Goal: Information Seeking & Learning: Learn about a topic

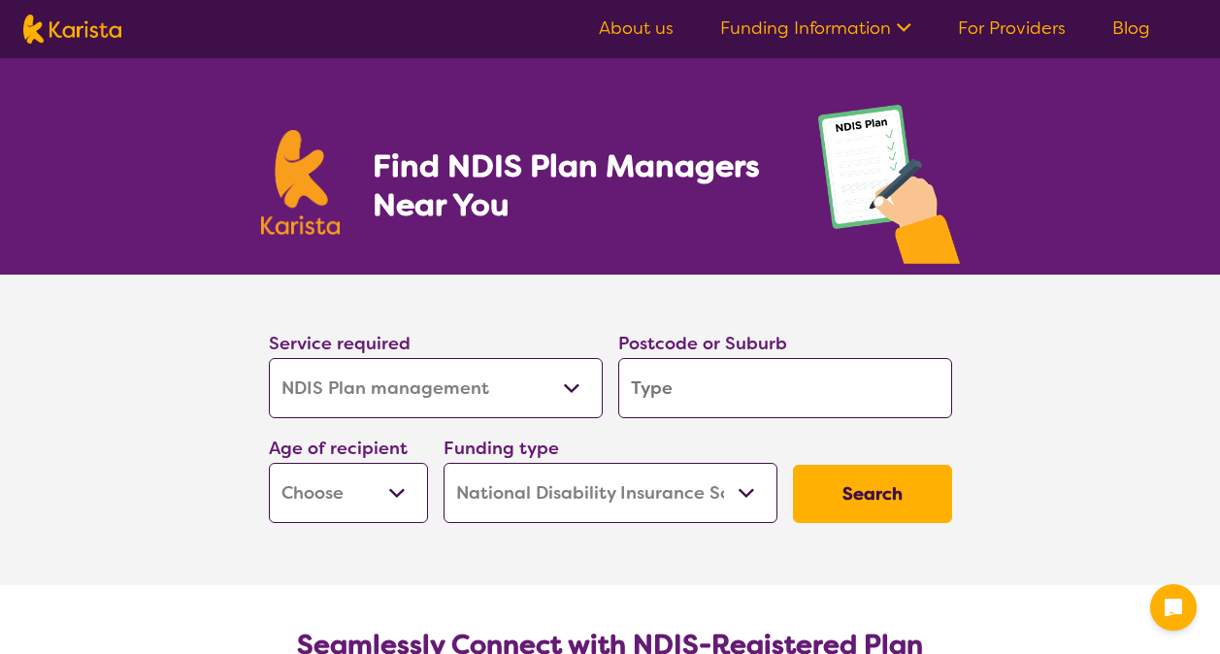
select select "NDIS Plan management"
select select "NDIS"
select select "NDIS Plan management"
select select "NDIS"
type input "3"
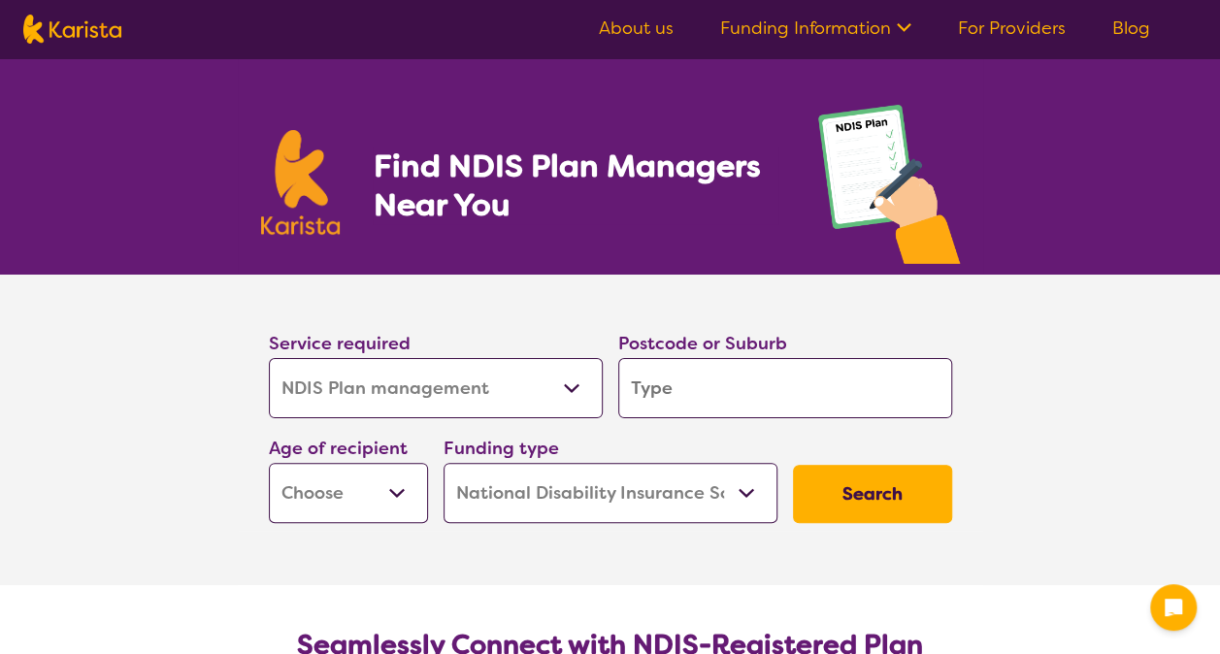
type input "3"
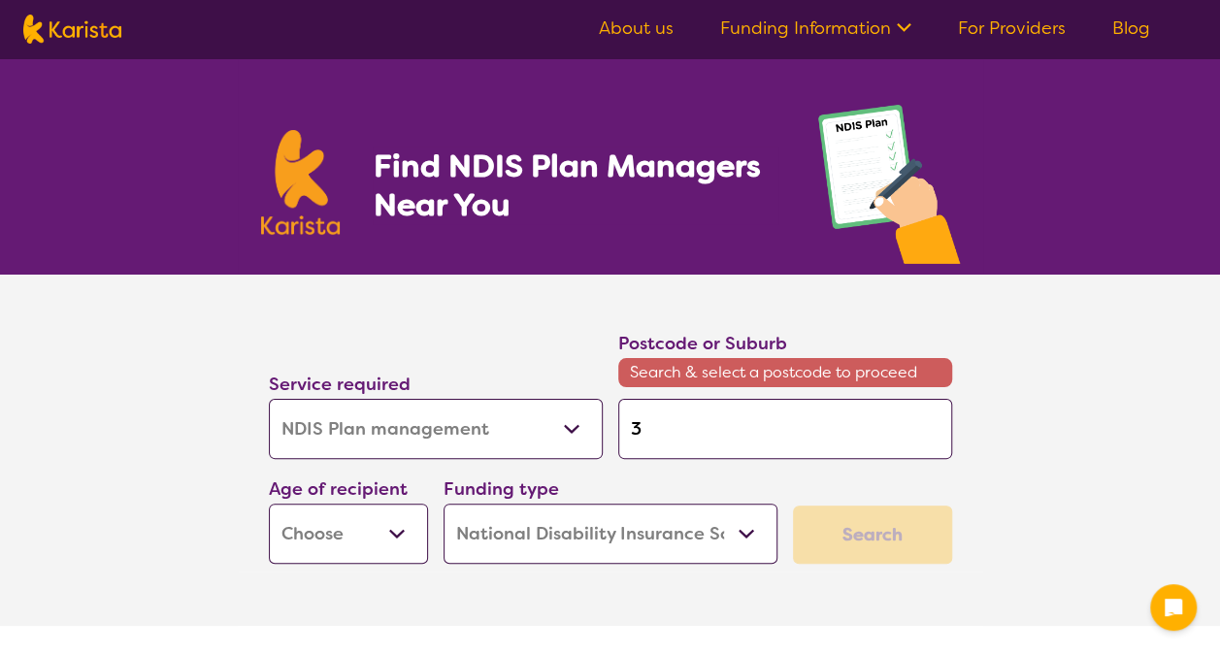
type input "31"
type input "319"
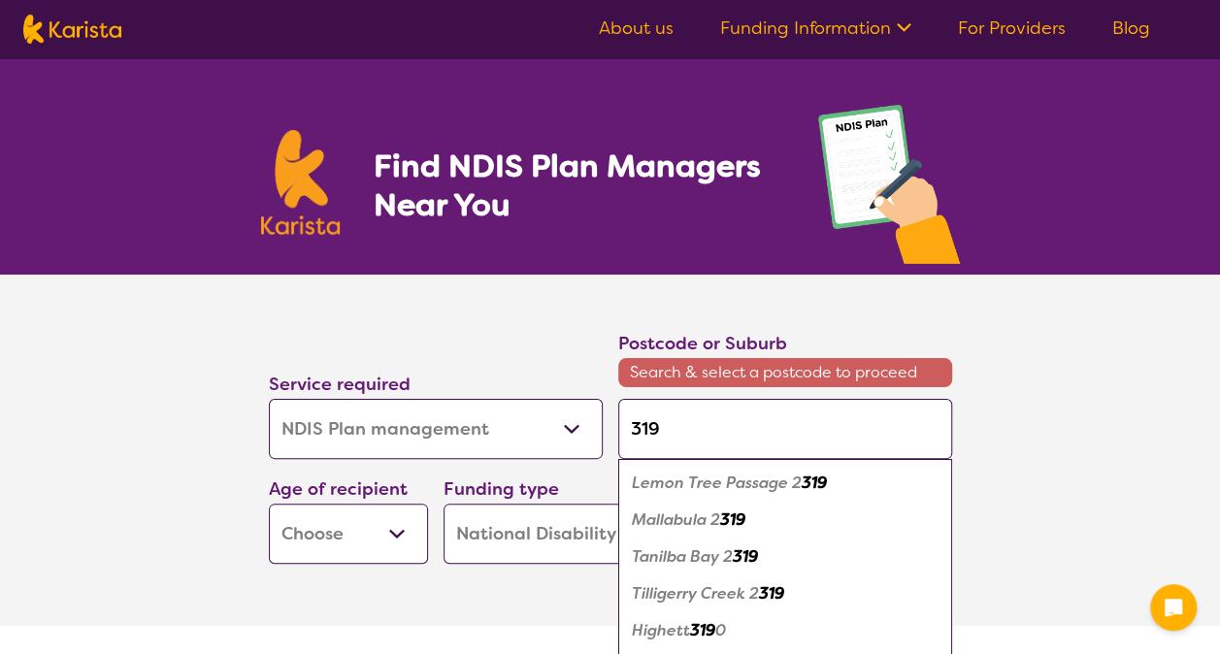
type input "3192"
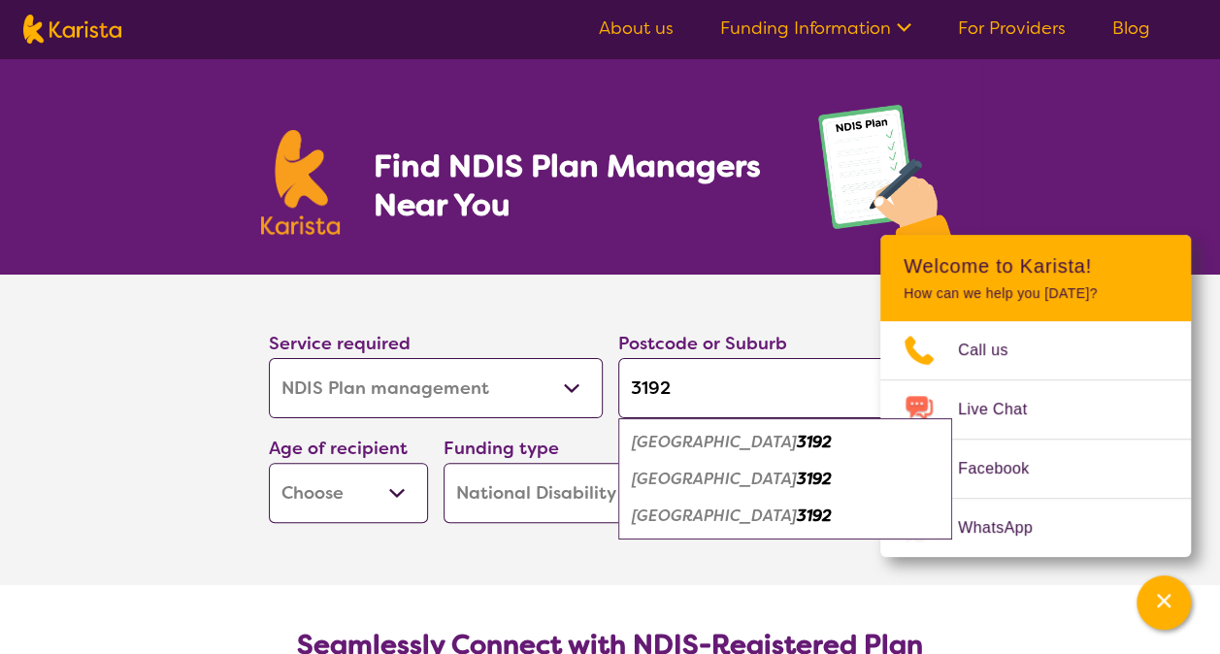
type input "3192"
click at [709, 454] on div "Cheltenham 3192" at bounding box center [785, 442] width 315 height 37
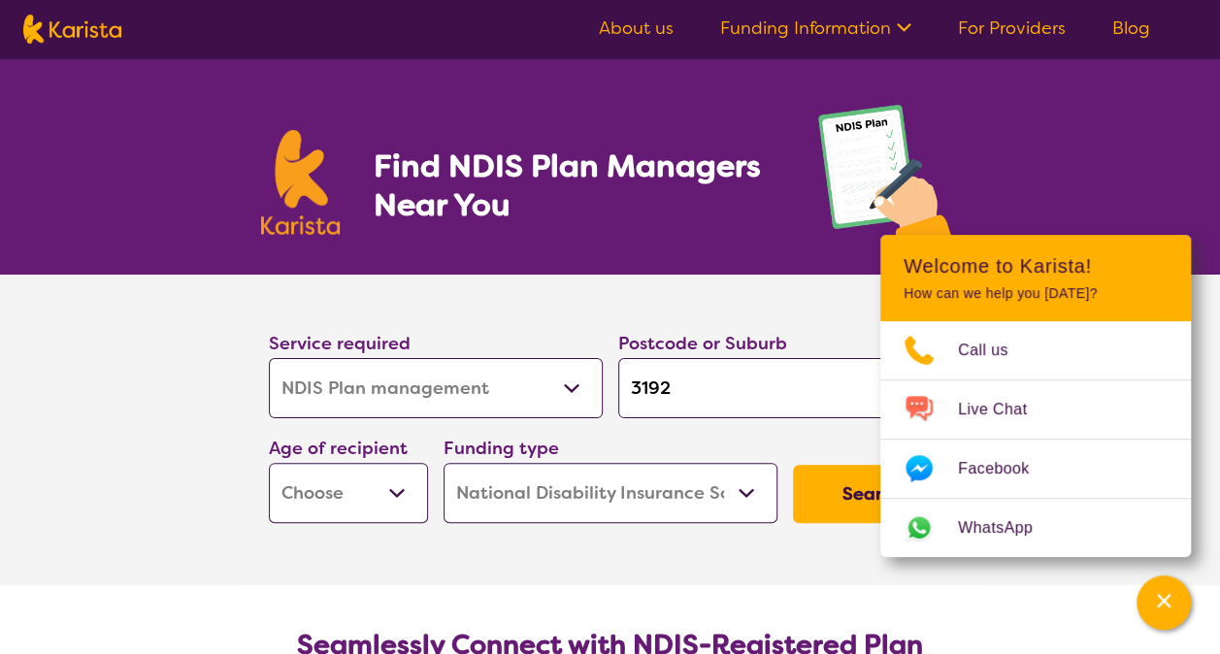
click at [787, 424] on div "Postcode or Suburb 3192" at bounding box center [786, 373] width 350 height 105
click at [498, 567] on section "Service required Allied Health Assistant Assessment ([MEDICAL_DATA] or [MEDICAL…" at bounding box center [610, 430] width 777 height 311
click at [409, 479] on select "Early Childhood - 0 to 9 Child - 10 to 11 Adolescent - 12 to 17 Adult - 18 to 6…" at bounding box center [348, 493] width 159 height 60
select select "AS"
click at [269, 463] on select "Early Childhood - 0 to 9 Child - 10 to 11 Adolescent - 12 to 17 Adult - 18 to 6…" at bounding box center [348, 493] width 159 height 60
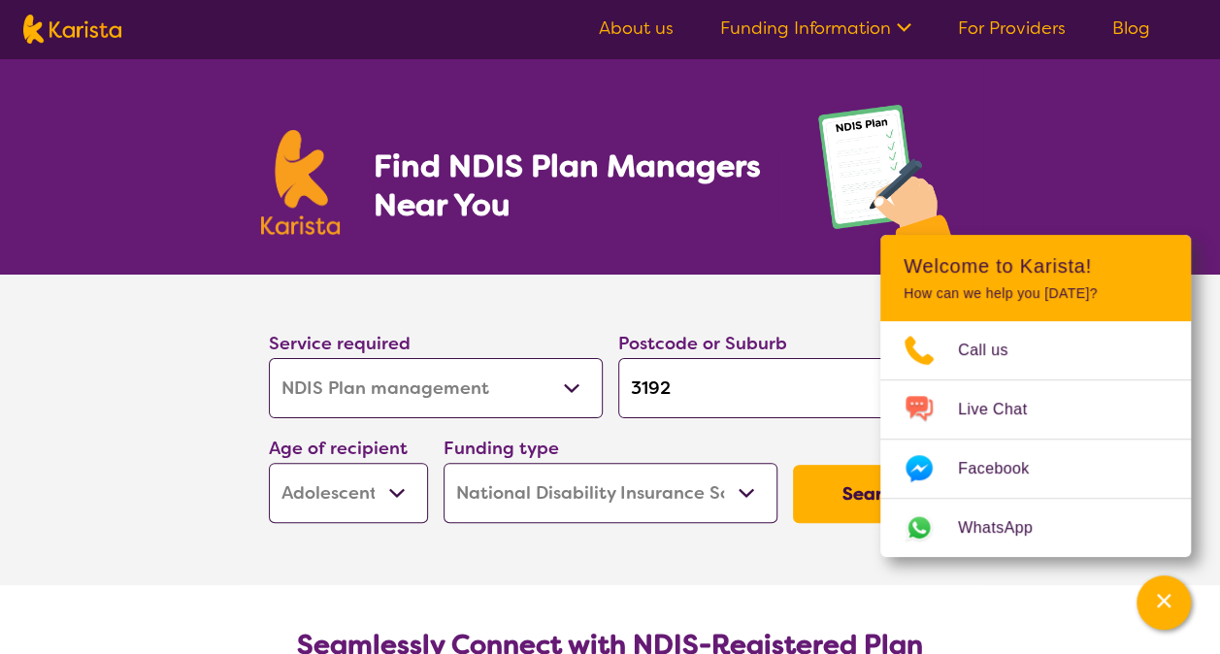
select select "AS"
click at [745, 532] on section "Service required Allied Health Assistant Assessment ([MEDICAL_DATA] or [MEDICAL…" at bounding box center [610, 430] width 777 height 311
click at [746, 482] on select "Home Care Package (HCP) National Disability Insurance Scheme (NDIS) I don't know" at bounding box center [611, 493] width 334 height 60
click at [444, 463] on select "Home Care Package (HCP) National Disability Insurance Scheme (NDIS) I don't know" at bounding box center [611, 493] width 334 height 60
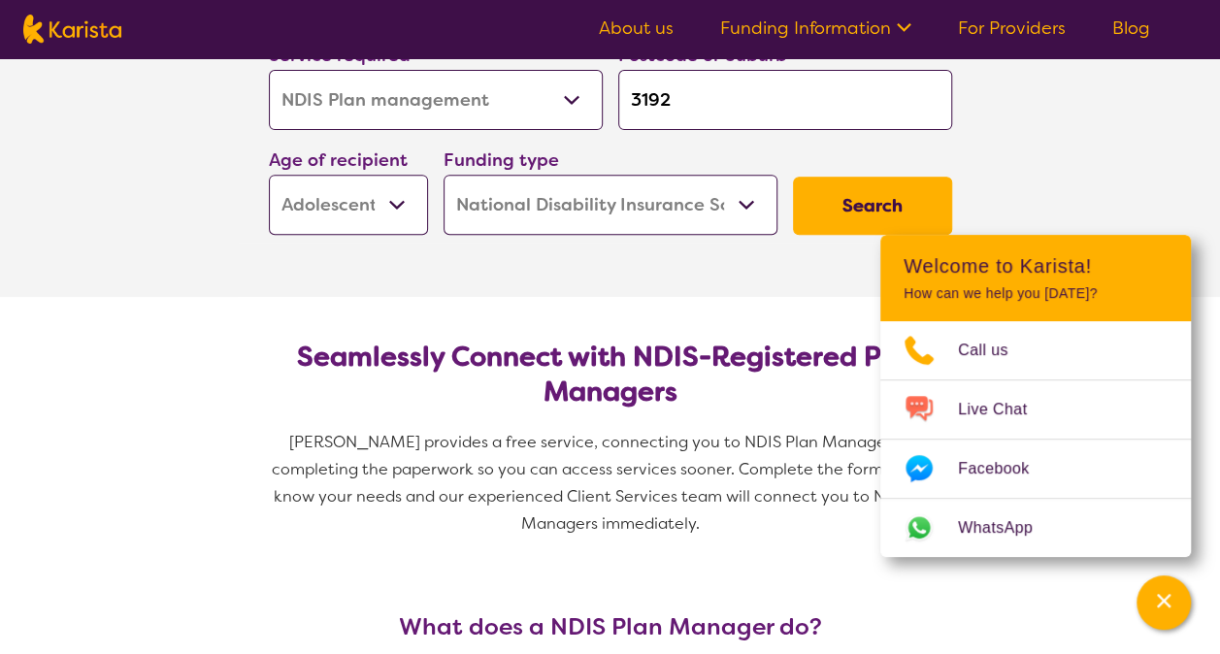
scroll to position [291, 0]
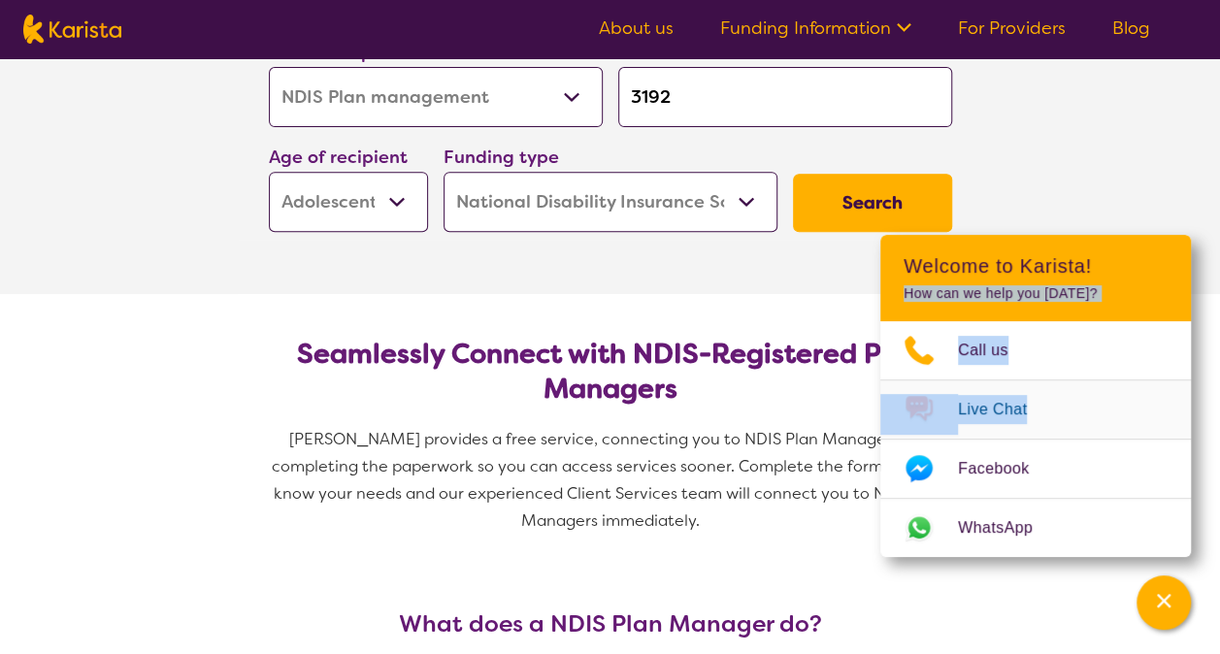
drag, startPoint x: 1120, startPoint y: 257, endPoint x: 1063, endPoint y: 418, distance: 171.0
click at [1063, 418] on div "Welcome to Karista! How can we help you [DATE]? Call us Live Chat Facebook What…" at bounding box center [1036, 396] width 311 height 322
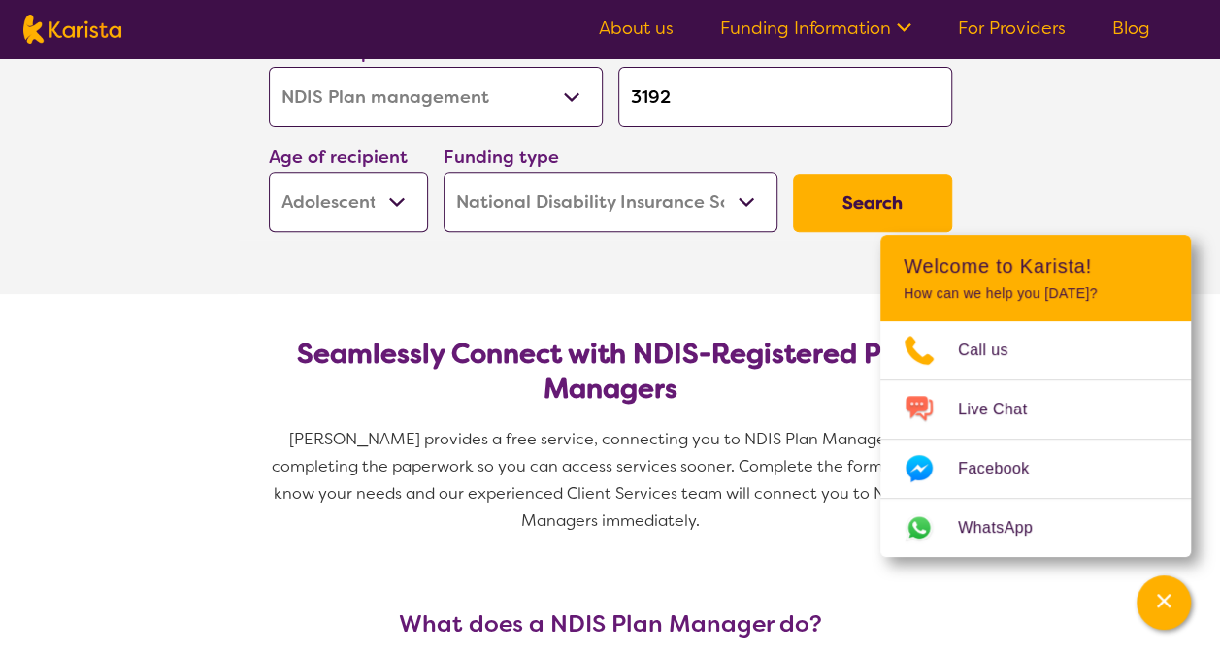
click at [833, 554] on span "[PERSON_NAME] provides a free service, connecting you to NDIS Plan Managers and…" at bounding box center [610, 495] width 699 height 138
click at [856, 195] on button "Search" at bounding box center [872, 203] width 159 height 58
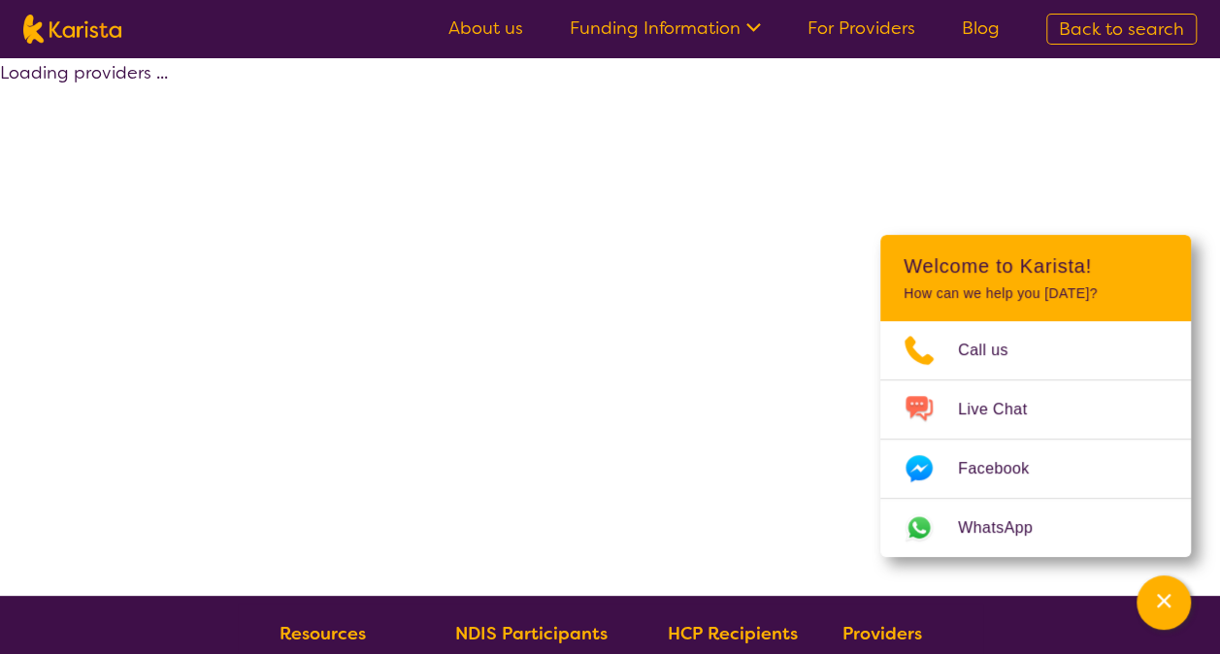
select select "by_score"
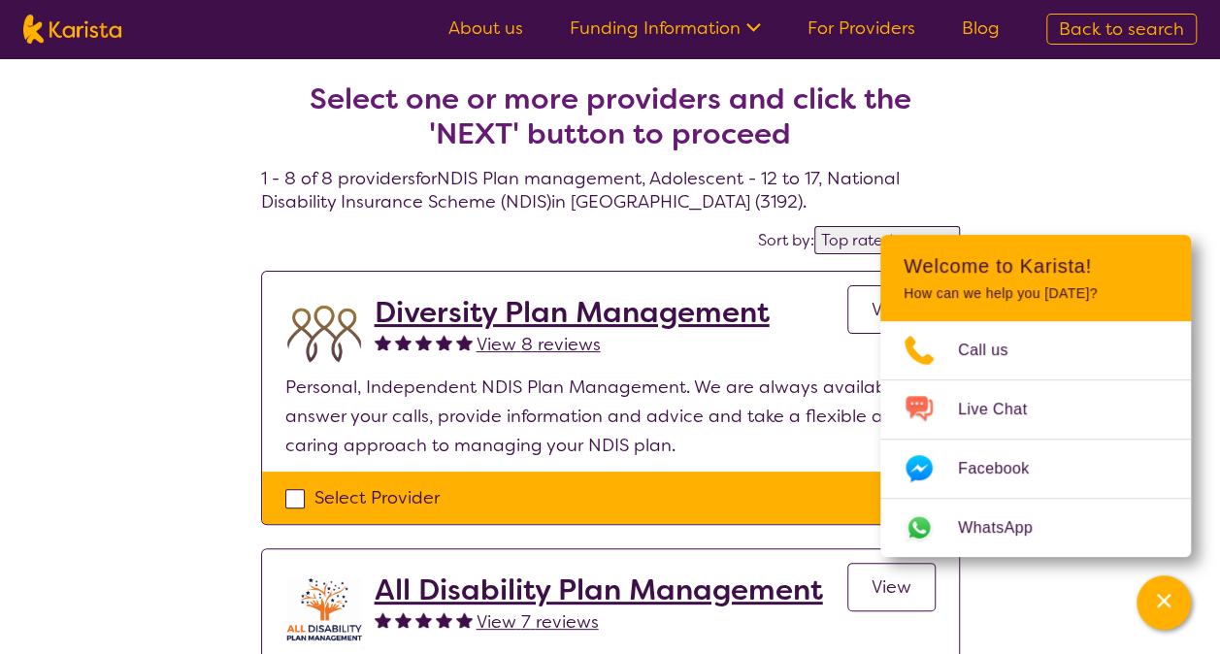
click at [722, 314] on h2 "Diversity Plan Management" at bounding box center [572, 312] width 395 height 35
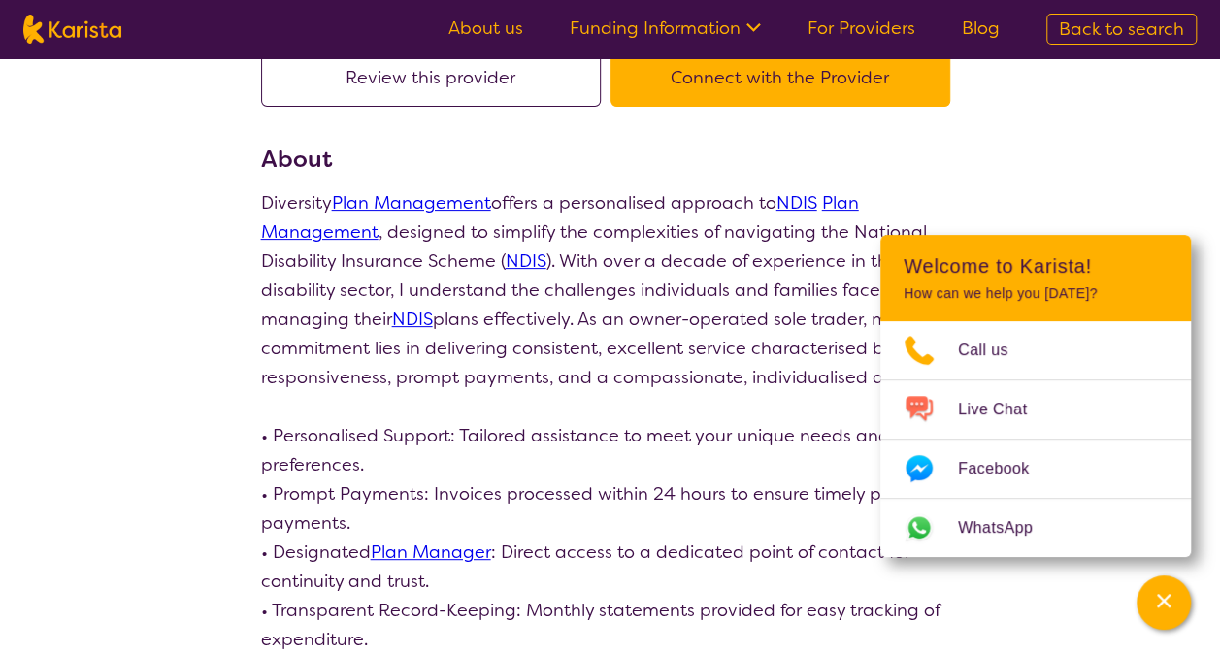
scroll to position [194, 0]
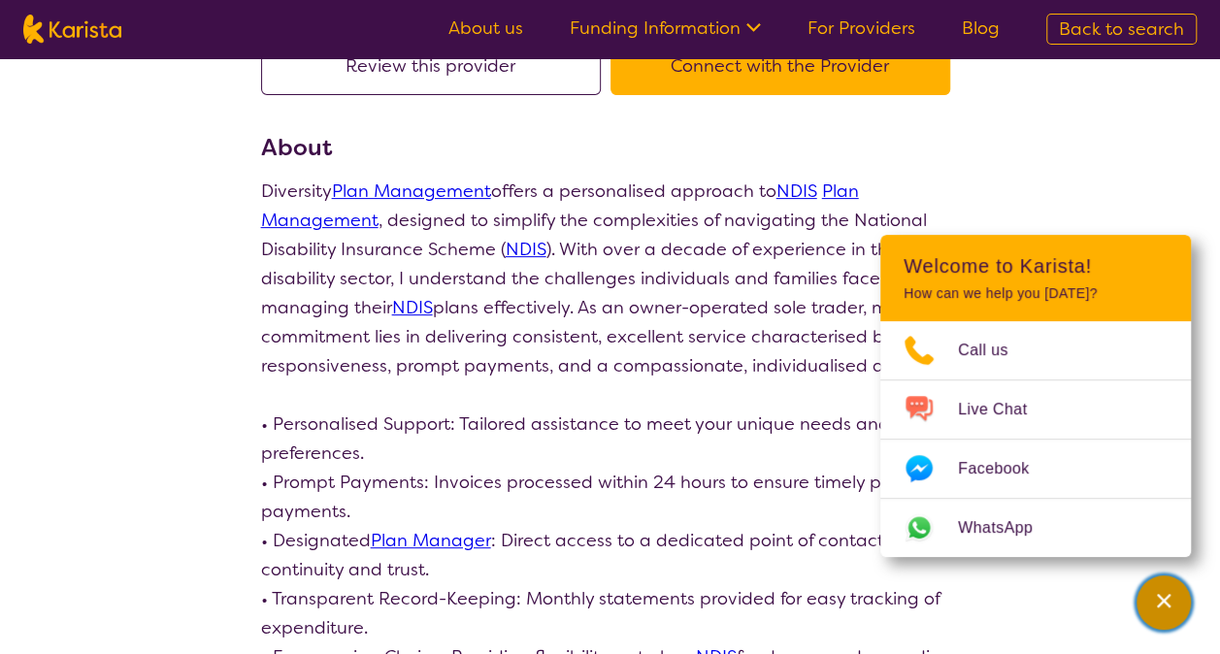
click at [1165, 594] on icon "Channel Menu" at bounding box center [1163, 600] width 19 height 19
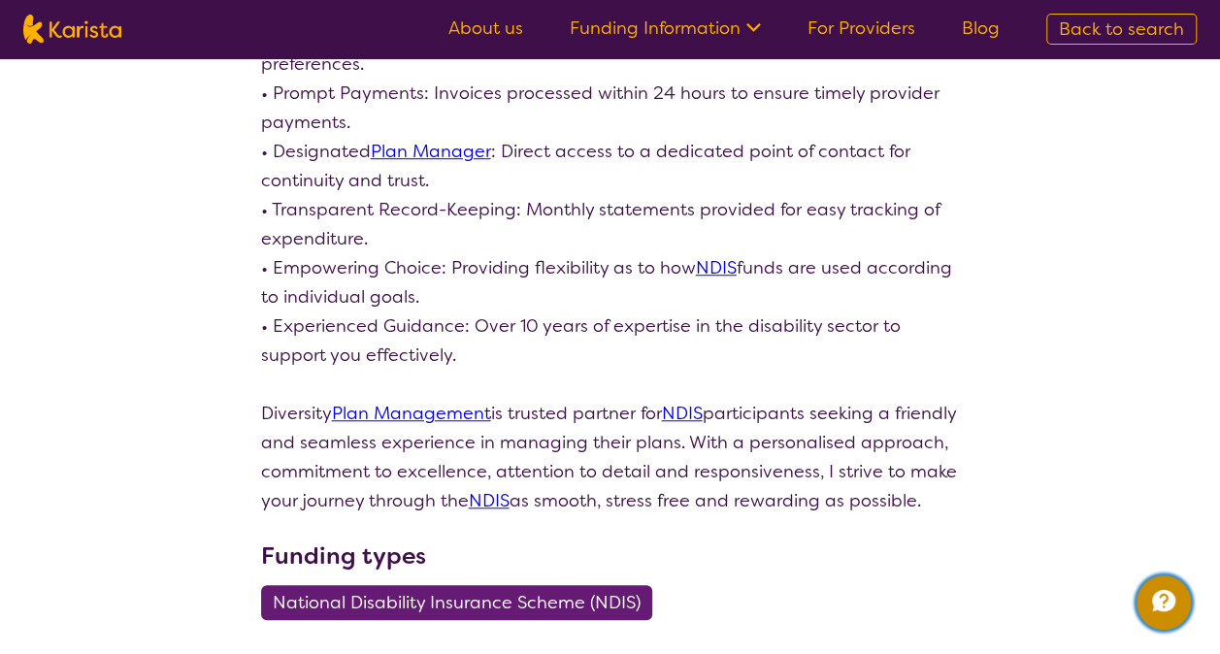
scroll to position [583, 0]
select select "by_score"
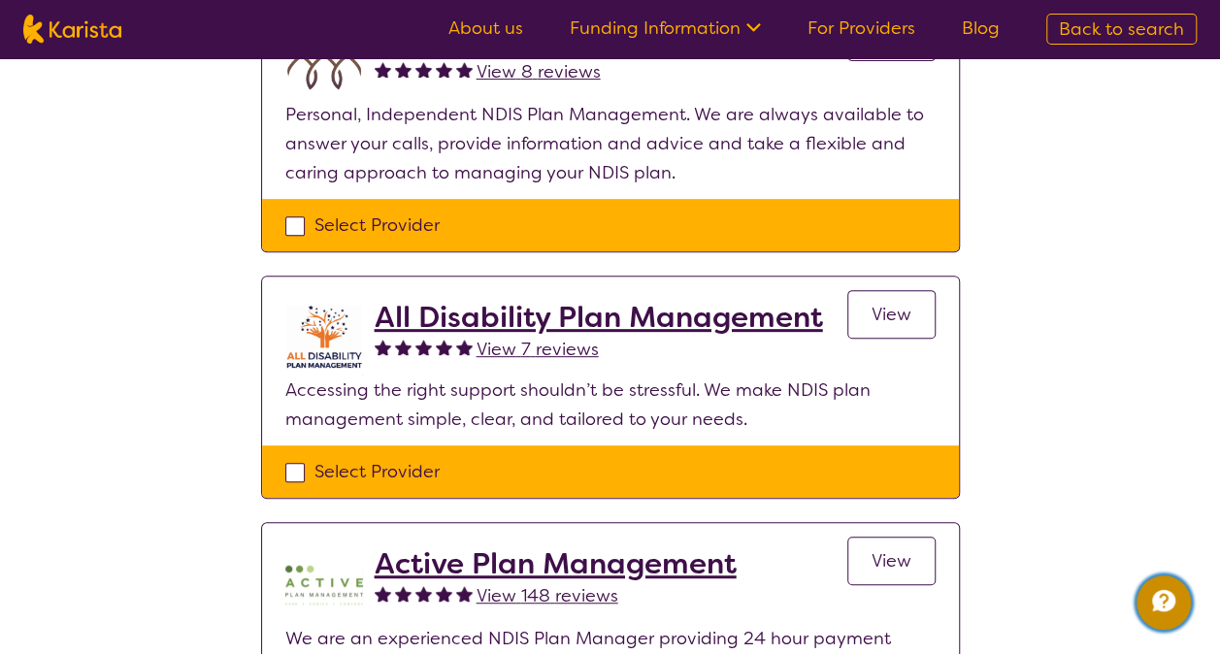
scroll to position [291, 0]
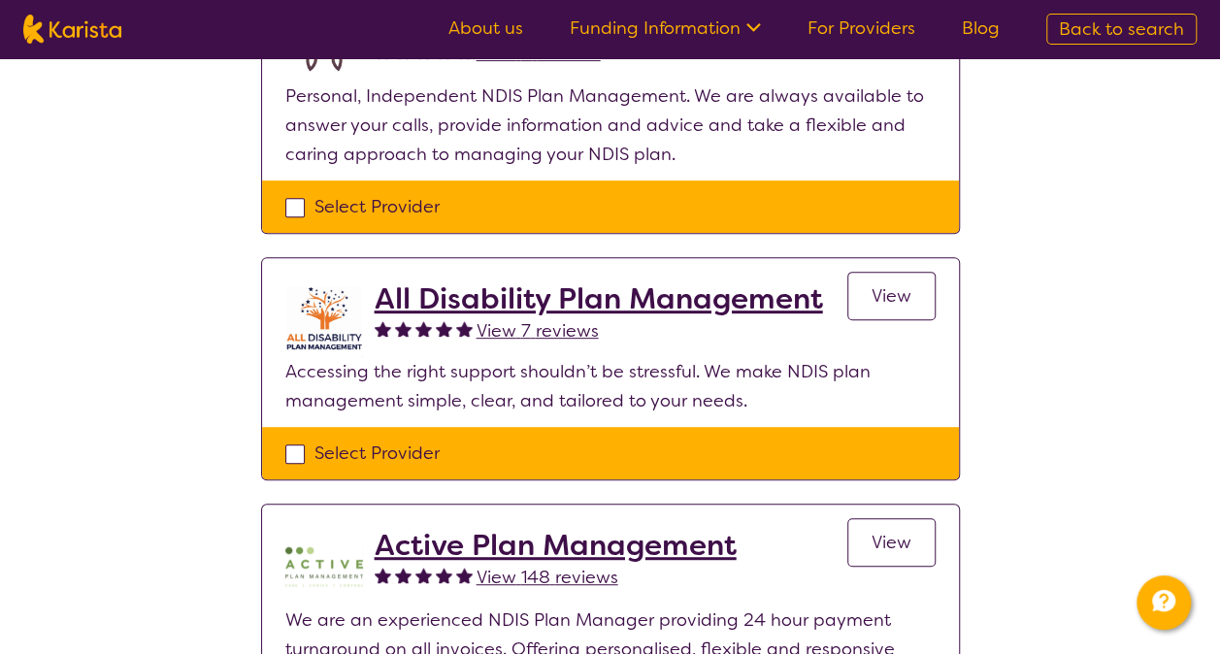
click at [658, 297] on h2 "All Disability Plan Management" at bounding box center [599, 299] width 449 height 35
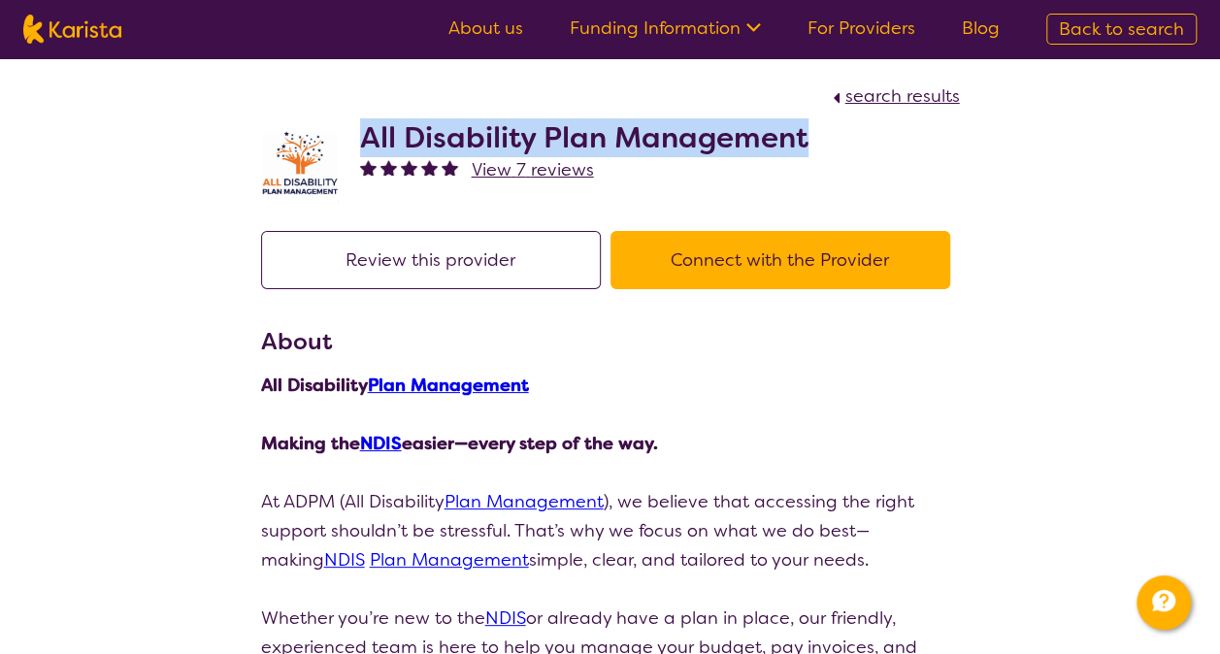
drag, startPoint x: 829, startPoint y: 134, endPoint x: 350, endPoint y: 125, distance: 478.7
click at [350, 125] on div "All Disability Plan Management View 7 reviews" at bounding box center [610, 159] width 699 height 97
copy h2 "All Disability Plan Management"
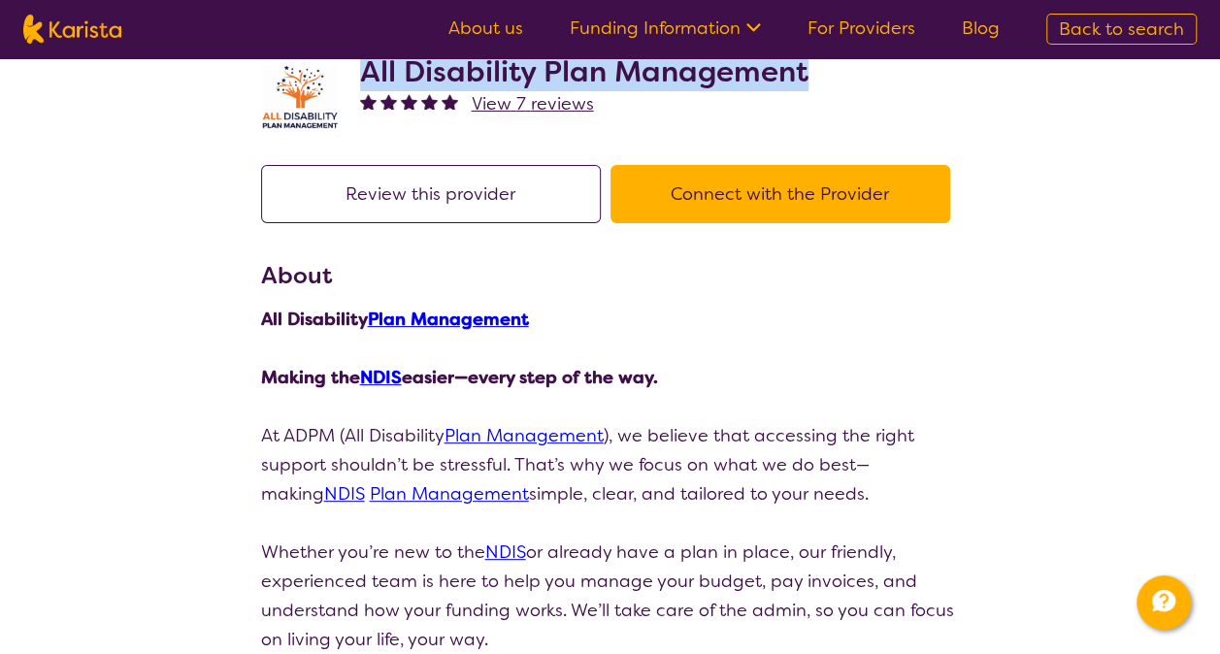
scroll to position [97, 0]
